Goal: Information Seeking & Learning: Understand process/instructions

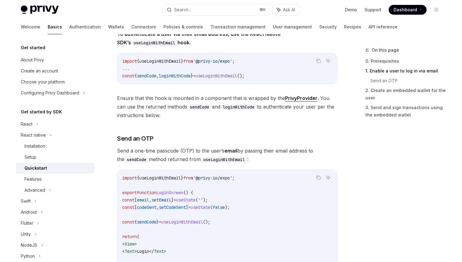
scroll to position [160, 0]
click at [48, 142] on link "Installation" at bounding box center [55, 146] width 78 height 11
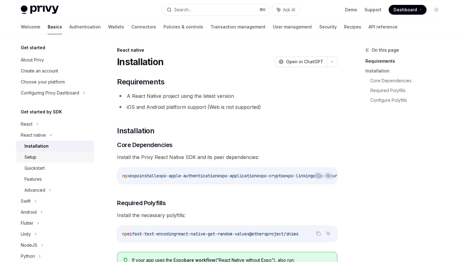
click at [37, 157] on div "Setup" at bounding box center [57, 156] width 66 height 7
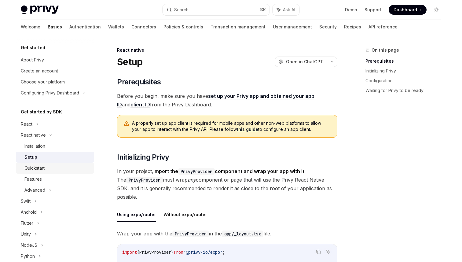
click at [43, 167] on div "Quickstart" at bounding box center [34, 167] width 20 height 7
type textarea "*"
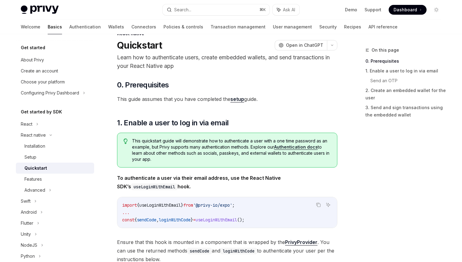
scroll to position [54, 0]
